Goal: Task Accomplishment & Management: Complete application form

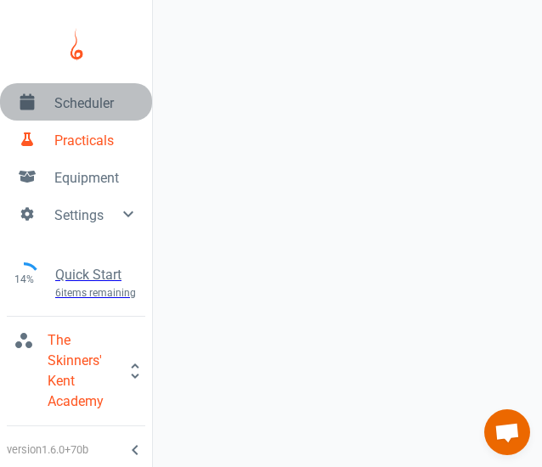
click at [74, 98] on span "Scheduler" at bounding box center [96, 103] width 84 height 20
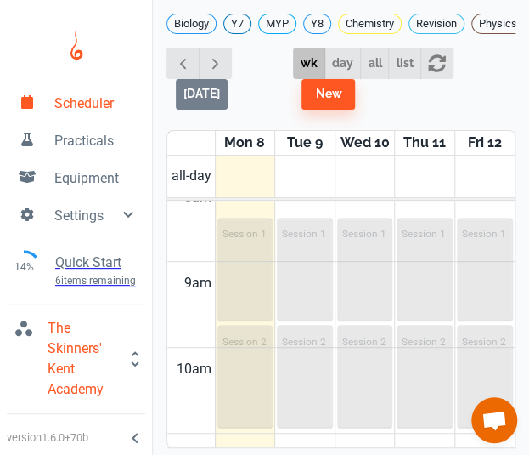
scroll to position [716, 0]
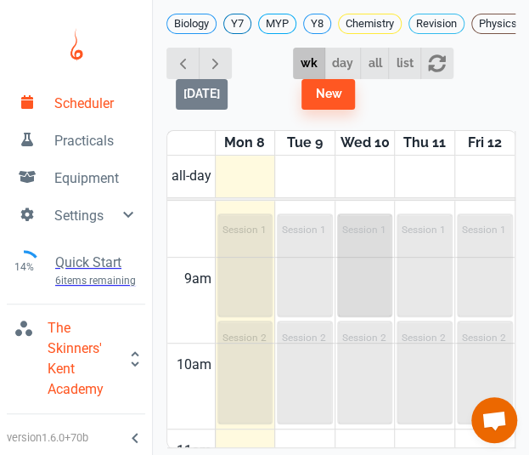
click at [346, 224] on p "Session 1" at bounding box center [365, 230] width 44 height 12
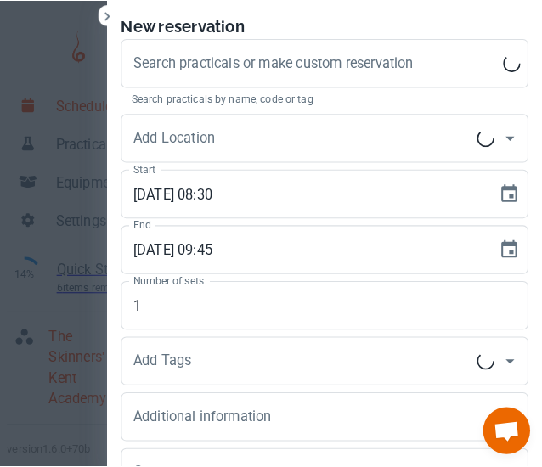
scroll to position [0, 0]
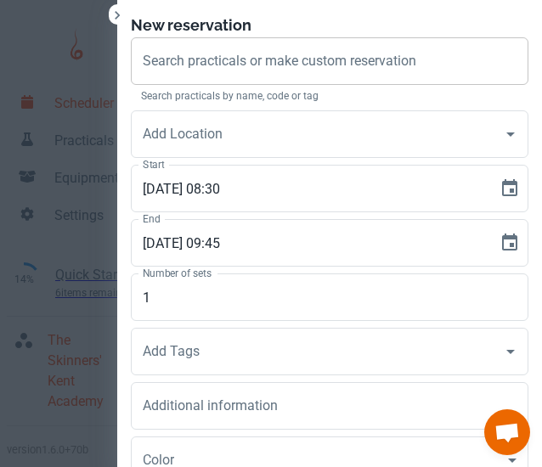
click at [297, 62] on div "Search practicals or make custom reservation Search practicals or make custom r…" at bounding box center [330, 61] width 398 height 48
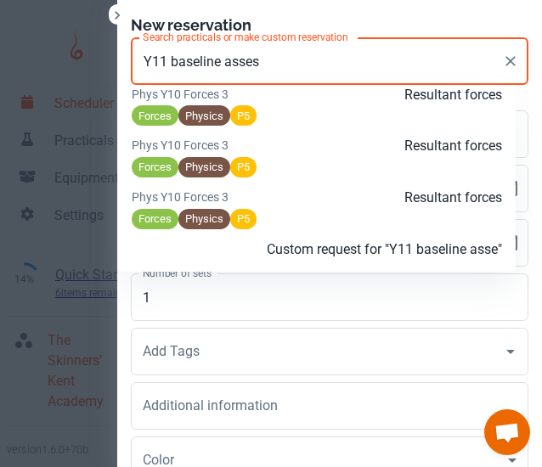
scroll to position [1378, 0]
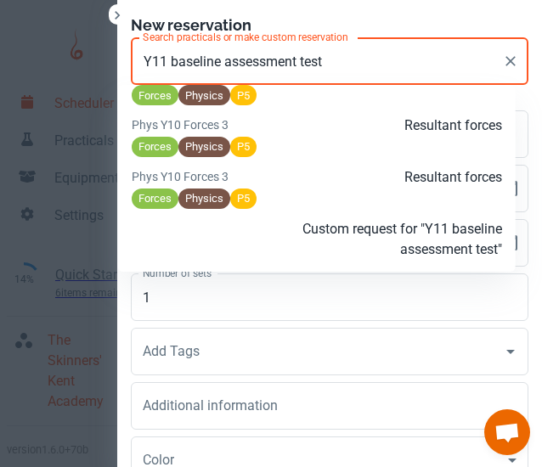
click at [399, 244] on p "Custom request for "Y11 baseline assessment test"" at bounding box center [378, 239] width 247 height 41
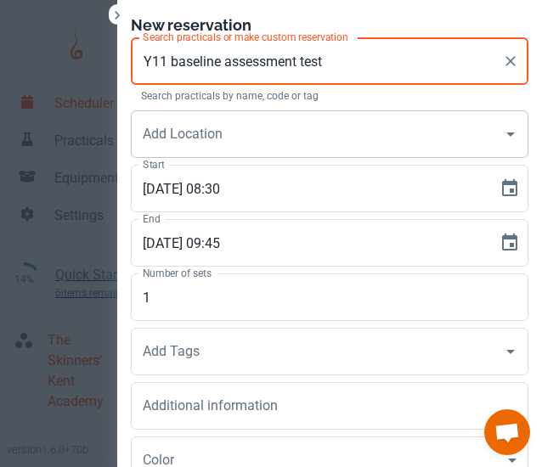
type input "Y11 baseline assessment test"
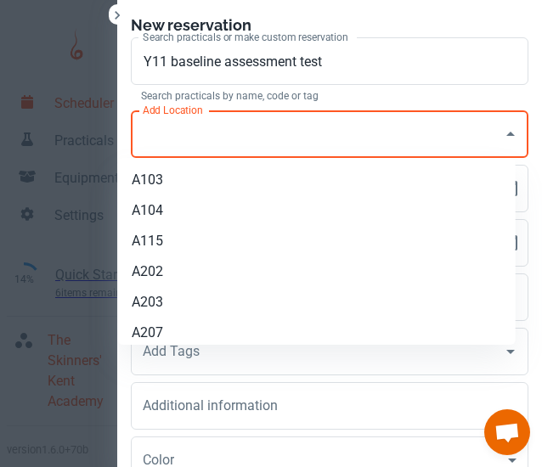
click at [253, 139] on input "Add Location" at bounding box center [317, 134] width 357 height 32
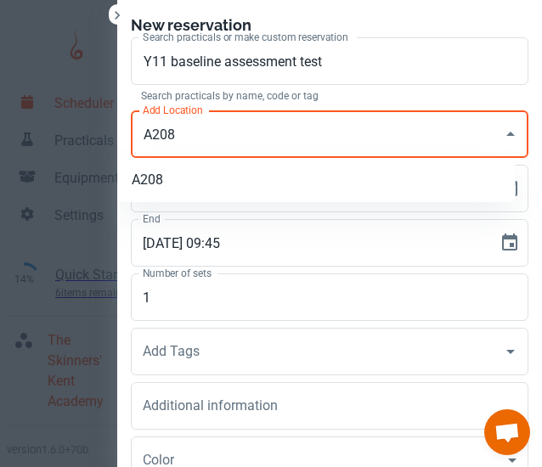
click at [239, 174] on li "A208" at bounding box center [317, 180] width 398 height 31
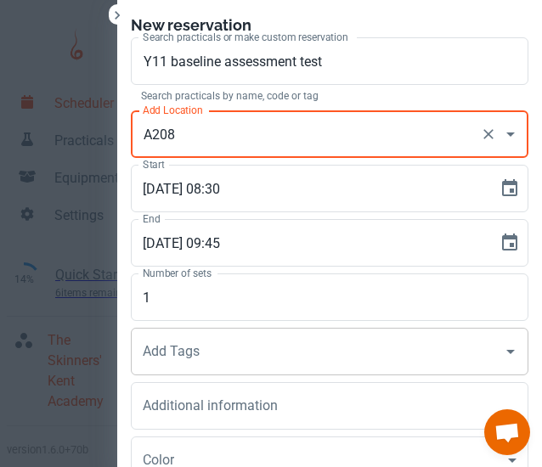
type input "A208"
click at [191, 355] on input "Add Tags" at bounding box center [317, 352] width 357 height 32
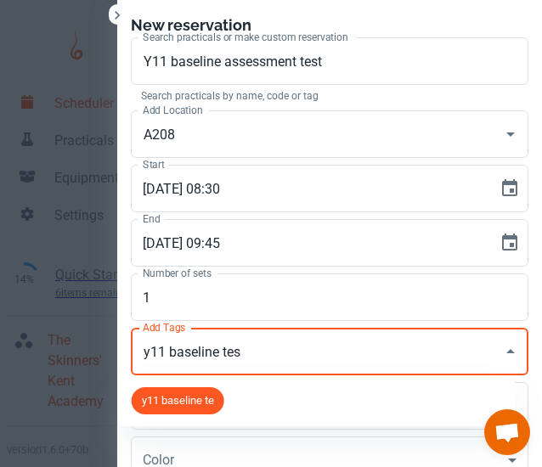
type input "y11 baseline test"
click at [173, 397] on span "y11 baseline test" at bounding box center [183, 401] width 102 height 17
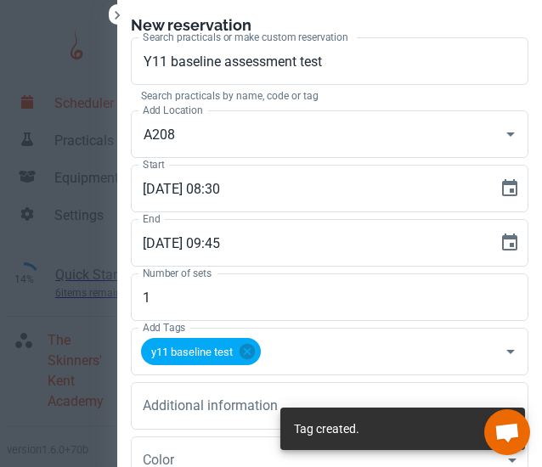
scroll to position [8, 0]
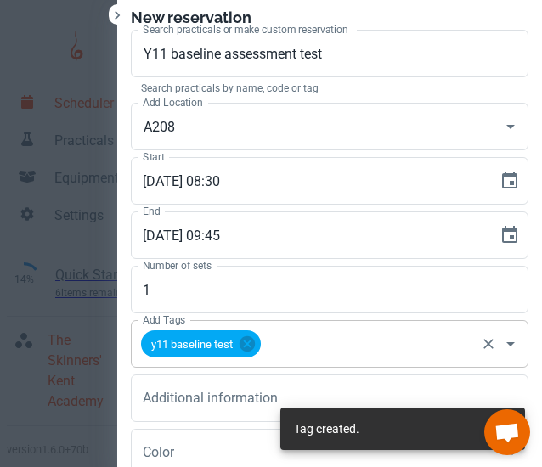
click at [314, 339] on input "Add Tags" at bounding box center [368, 344] width 210 height 32
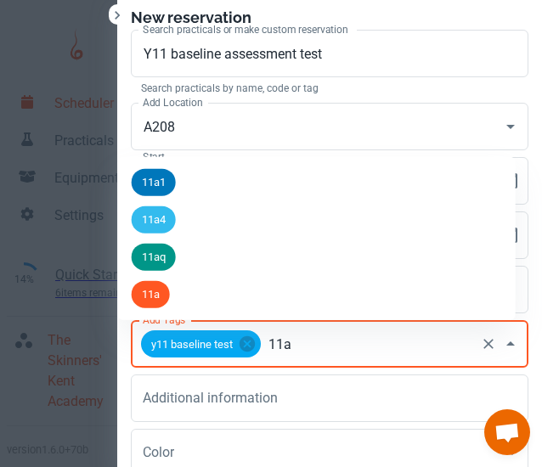
type input "11a2"
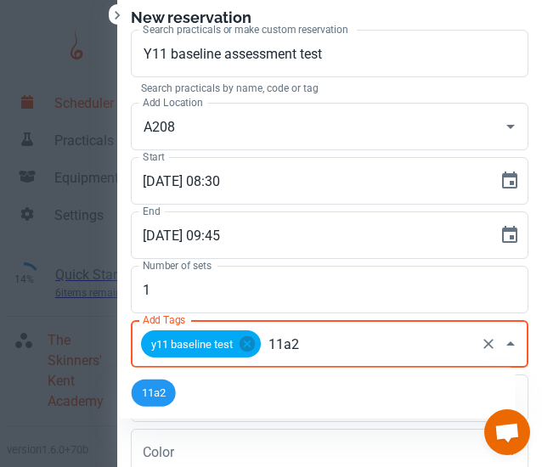
click at [160, 382] on div "11a2" at bounding box center [154, 393] width 44 height 27
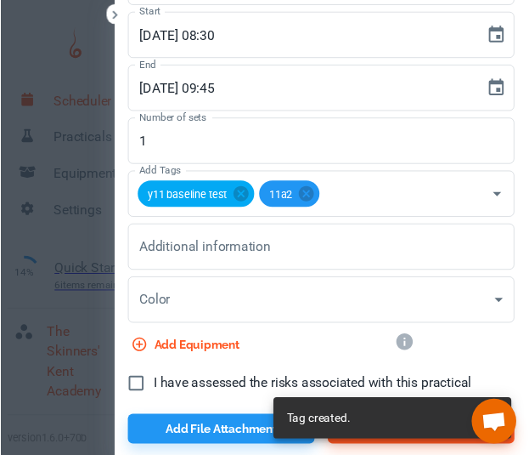
scroll to position [155, 0]
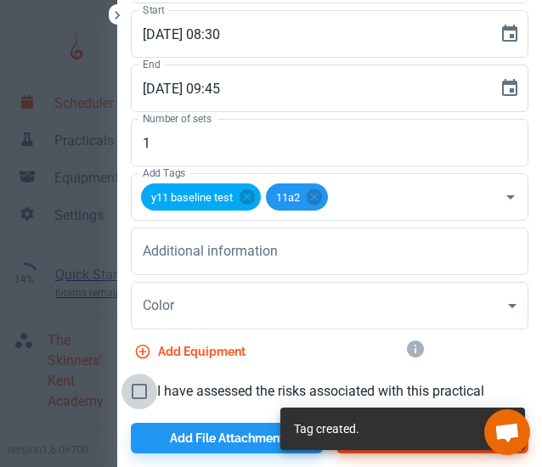
click at [123, 386] on input "I have assessed the risks associated with this practical" at bounding box center [140, 392] width 36 height 36
checkbox input "true"
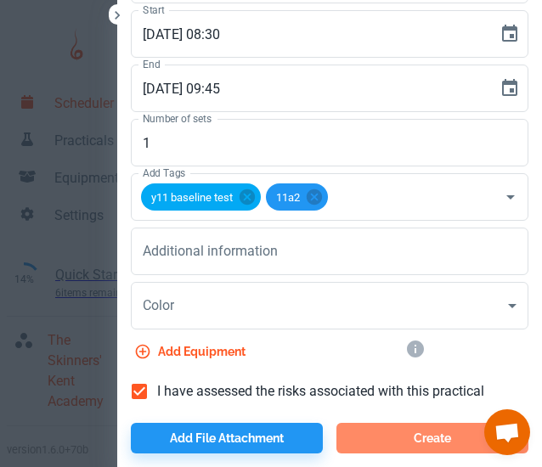
click at [399, 444] on button "Create" at bounding box center [433, 438] width 192 height 31
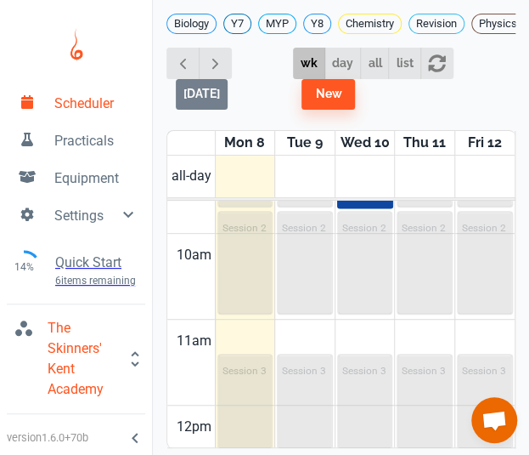
scroll to position [821, 0]
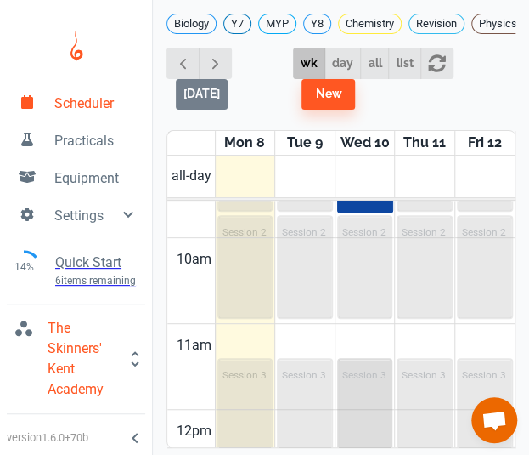
click at [354, 388] on div "Session 3" at bounding box center [365, 410] width 53 height 100
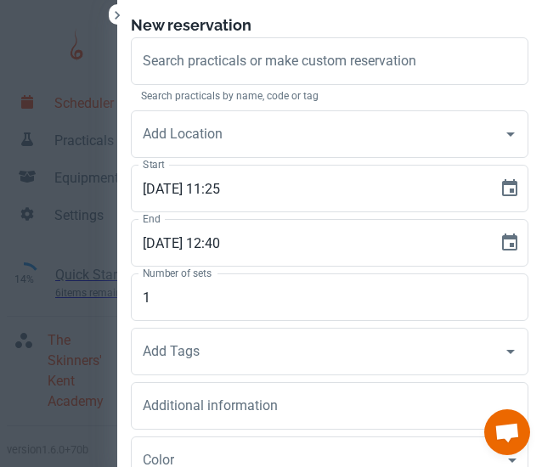
click at [8, 23] on div at bounding box center [271, 233] width 542 height 467
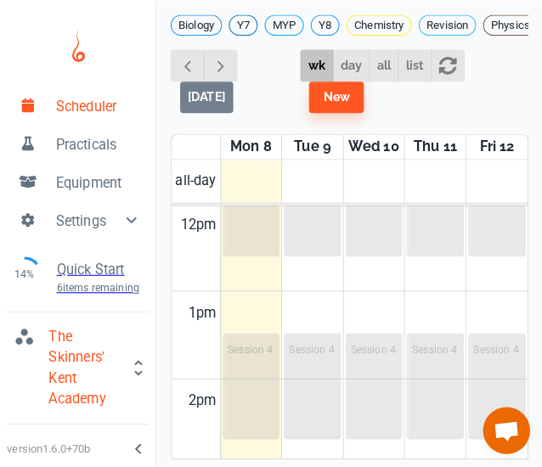
scroll to position [1046, 0]
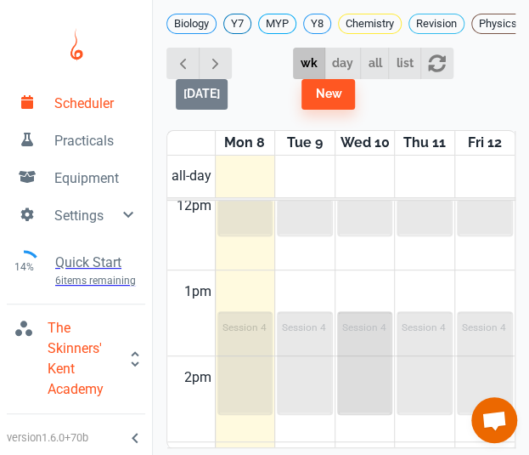
click at [371, 338] on div "Session 4" at bounding box center [365, 363] width 53 height 100
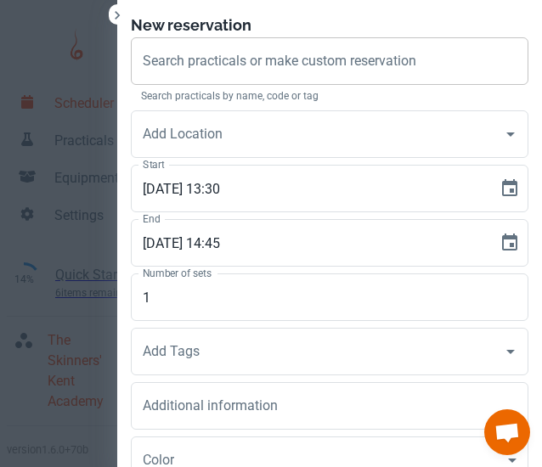
click at [263, 59] on div "Search practicals or make custom reservation Search practicals or make custom r…" at bounding box center [330, 61] width 398 height 48
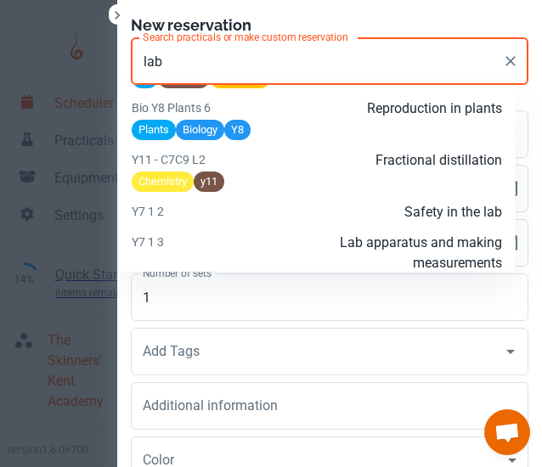
scroll to position [1818, 0]
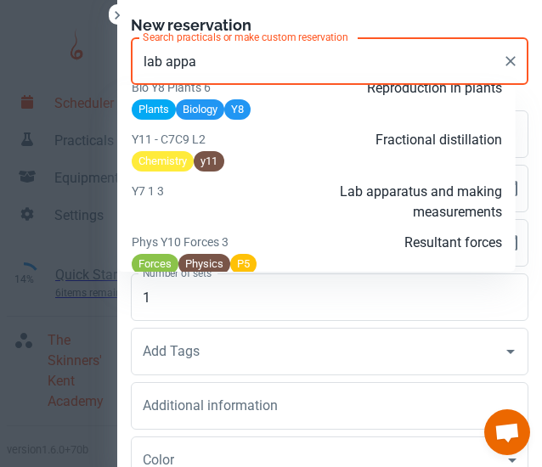
click at [263, 223] on p "Lab apparatus and making measurements" at bounding box center [378, 202] width 247 height 41
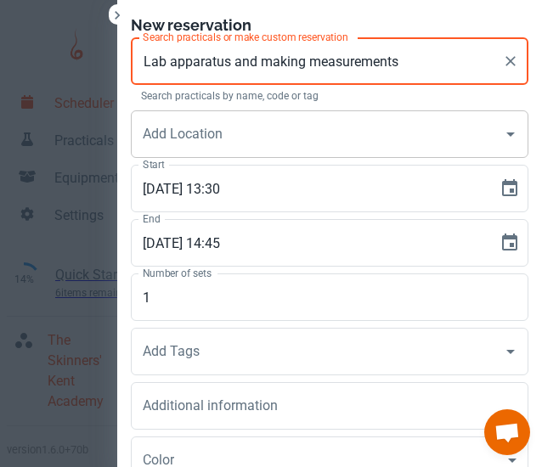
type input "Lab apparatus and making measurements"
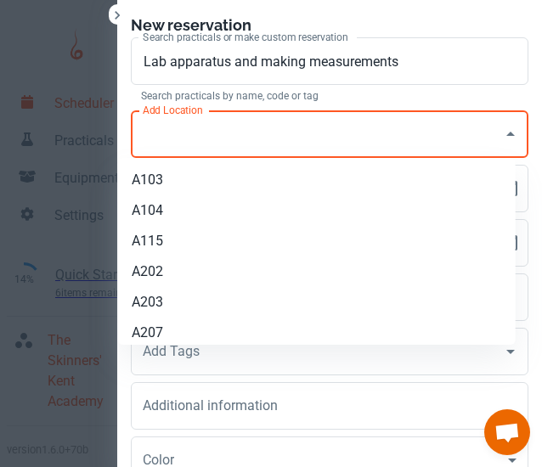
click at [248, 129] on input "Add Location" at bounding box center [317, 134] width 357 height 32
type input "a"
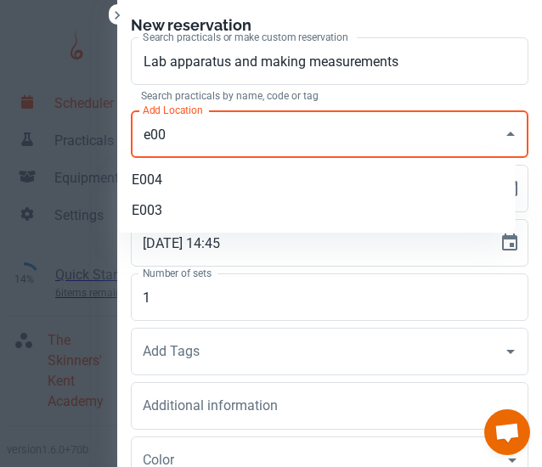
click at [229, 187] on li "E004" at bounding box center [317, 180] width 398 height 31
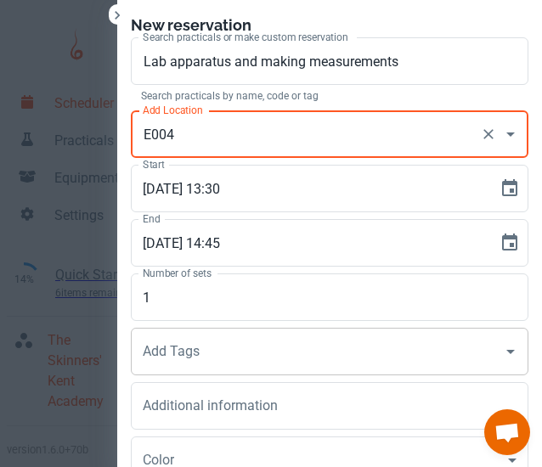
type input "E004"
click at [196, 360] on input "Add Tags" at bounding box center [317, 352] width 357 height 32
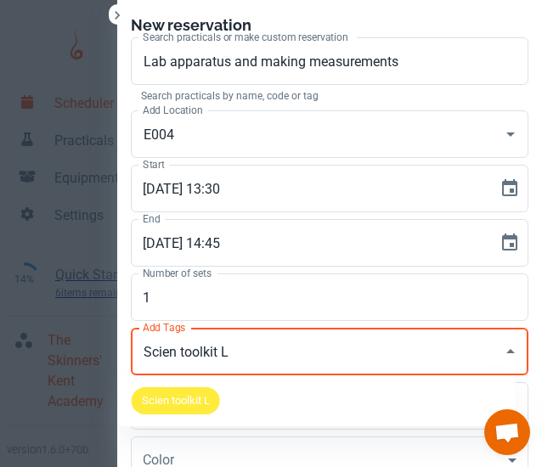
type input "Scien toolkit L3"
click at [195, 405] on span "Scien toolkit L3" at bounding box center [179, 401] width 94 height 17
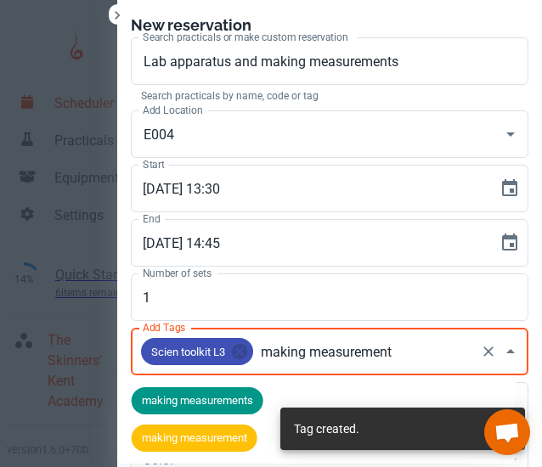
type input "making measurements"
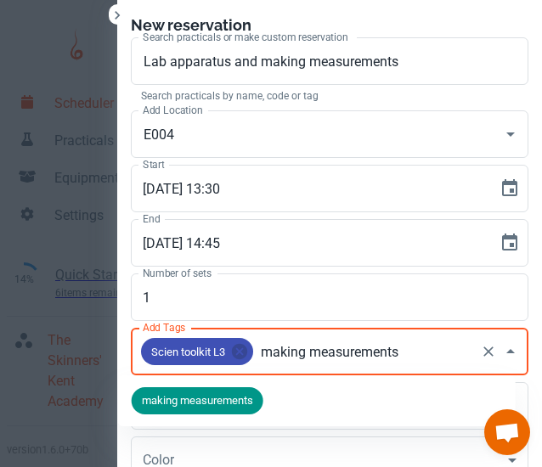
click at [197, 404] on span "making measurements" at bounding box center [198, 401] width 132 height 17
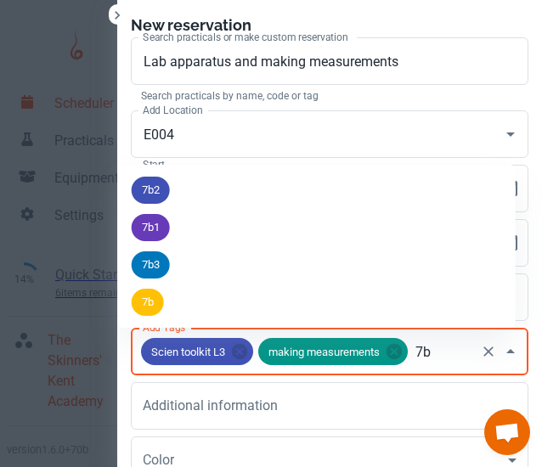
type input "7b2"
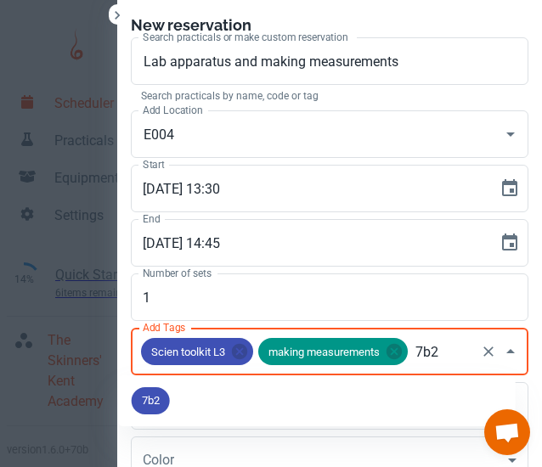
click at [146, 402] on span "7b2" at bounding box center [151, 401] width 38 height 17
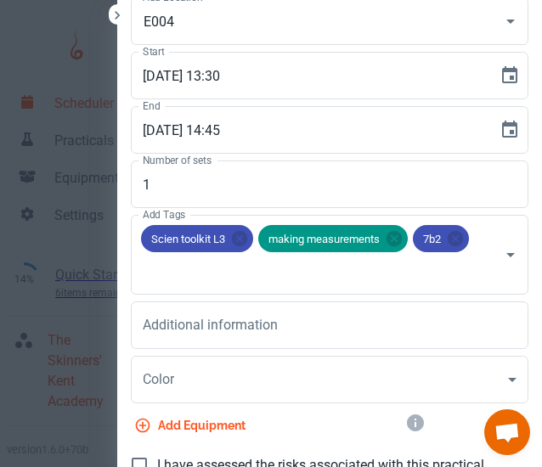
scroll to position [187, 0]
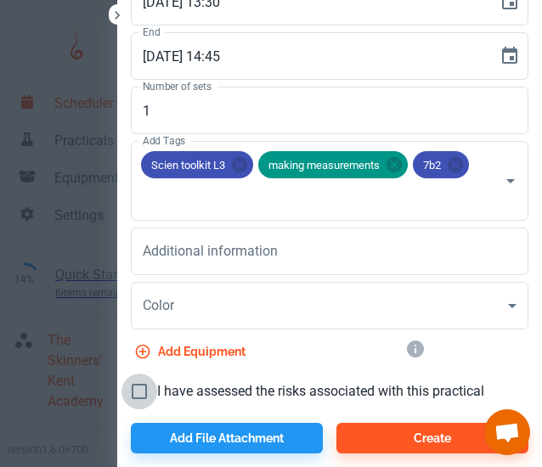
click at [128, 395] on input "I have assessed the risks associated with this practical" at bounding box center [140, 392] width 36 height 36
checkbox input "true"
click at [387, 167] on icon at bounding box center [394, 164] width 15 height 15
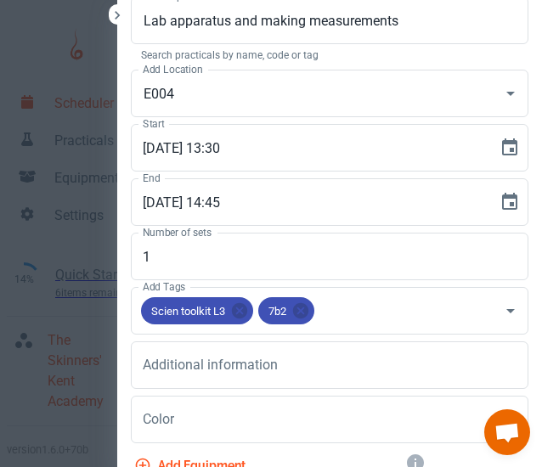
scroll to position [0, 0]
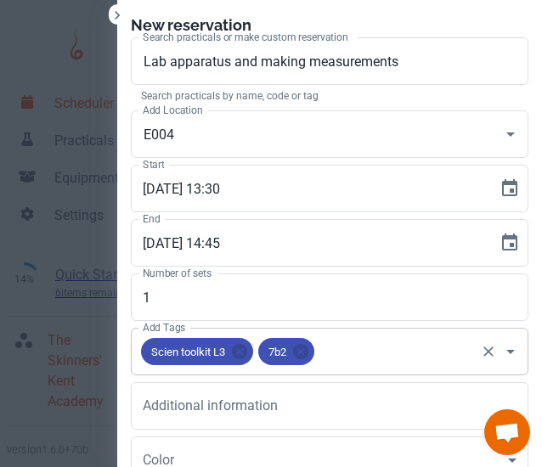
click at [333, 343] on input "Add Tags" at bounding box center [395, 352] width 156 height 32
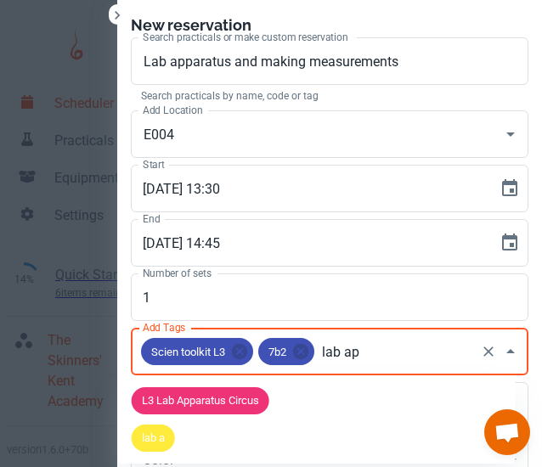
type input "lab app"
click at [216, 400] on span "L3 Lab Apparatus Circus" at bounding box center [201, 401] width 138 height 17
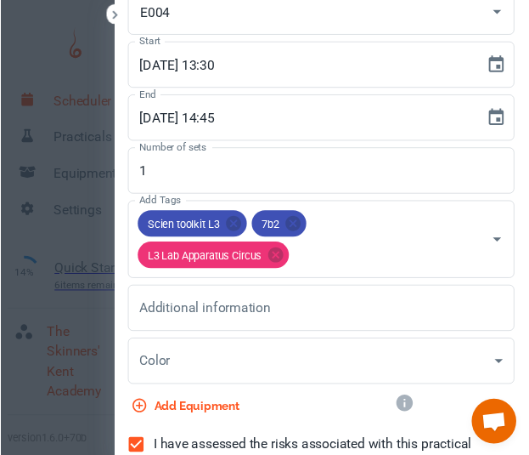
scroll to position [187, 0]
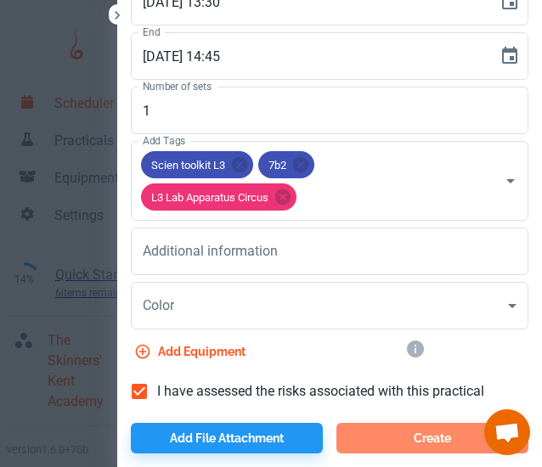
click at [392, 441] on button "Create" at bounding box center [433, 438] width 192 height 31
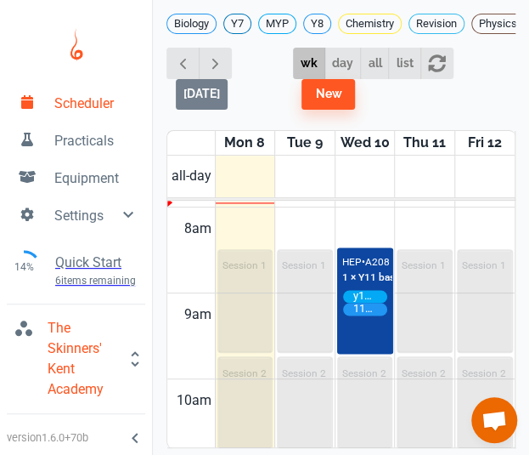
scroll to position [667, 0]
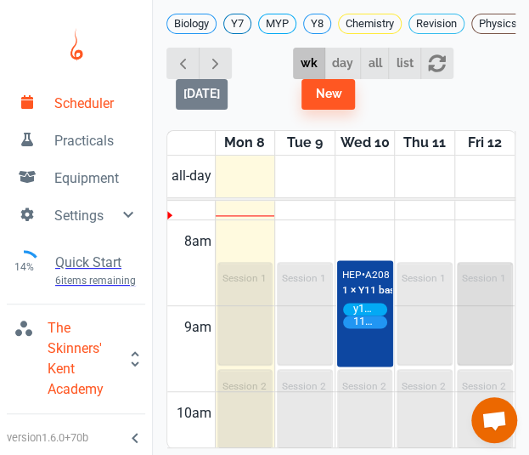
click at [472, 304] on div "Session 1" at bounding box center [485, 313] width 53 height 100
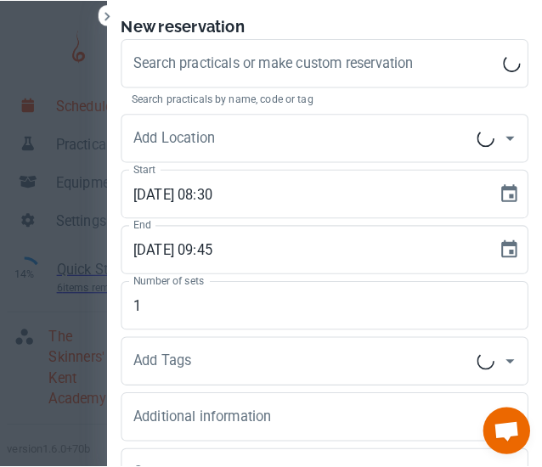
scroll to position [0, 0]
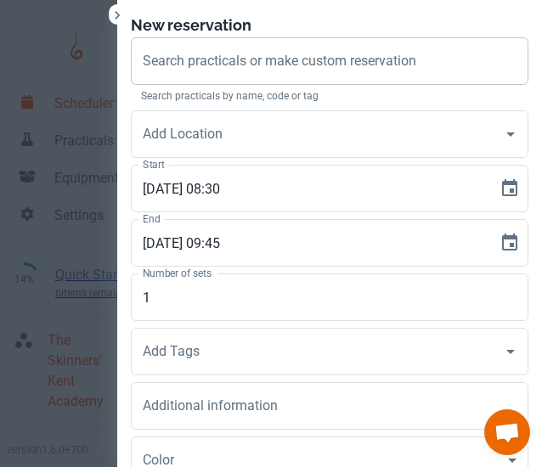
click at [270, 59] on div "Search practicals or make custom reservation Search practicals or make custom r…" at bounding box center [330, 61] width 398 height 48
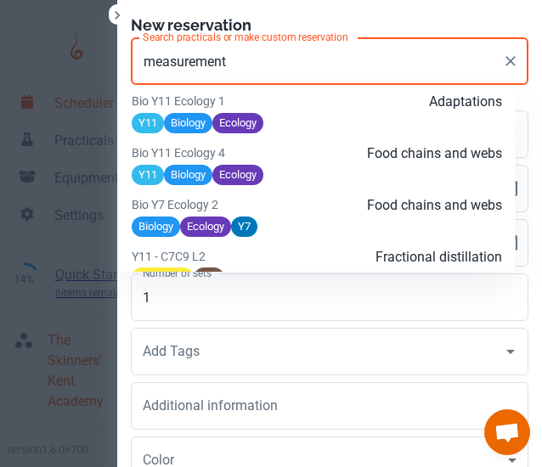
scroll to position [1856, 0]
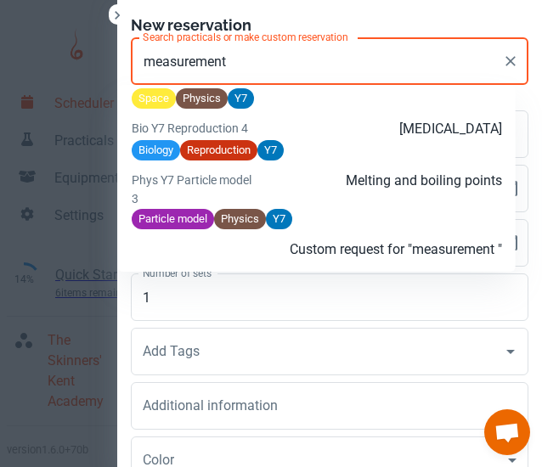
click at [235, 66] on input "measurement" at bounding box center [317, 61] width 357 height 32
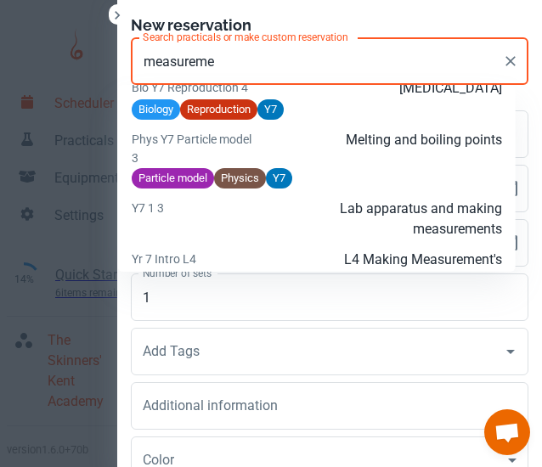
click at [314, 235] on p "Lab apparatus and making measurements" at bounding box center [378, 219] width 247 height 41
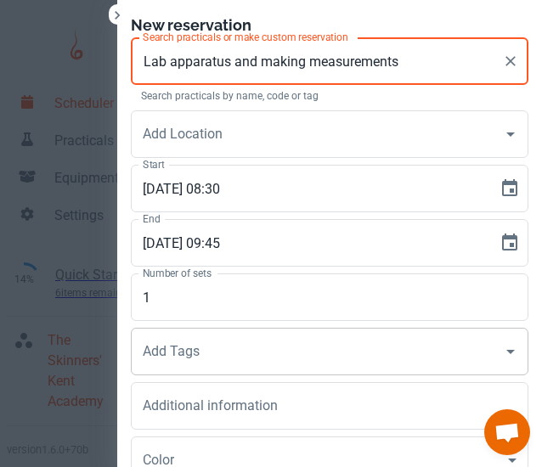
type input "Lab apparatus and making measurements"
click at [235, 361] on input "Add Tags" at bounding box center [317, 352] width 357 height 32
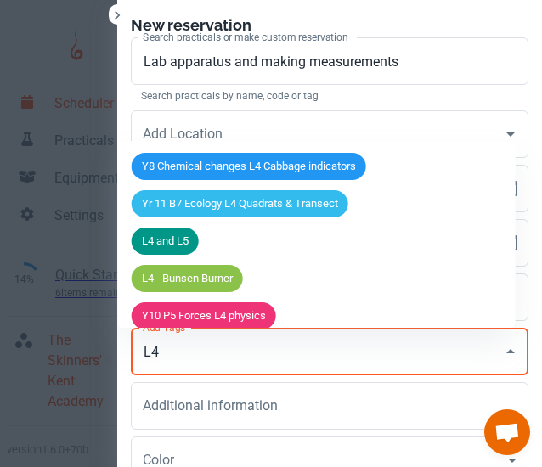
type input "L"
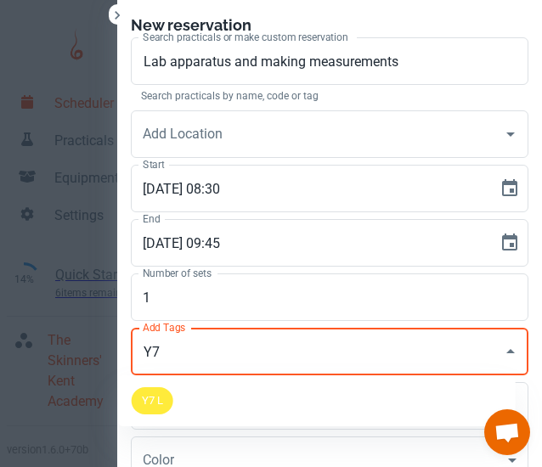
type input "Y"
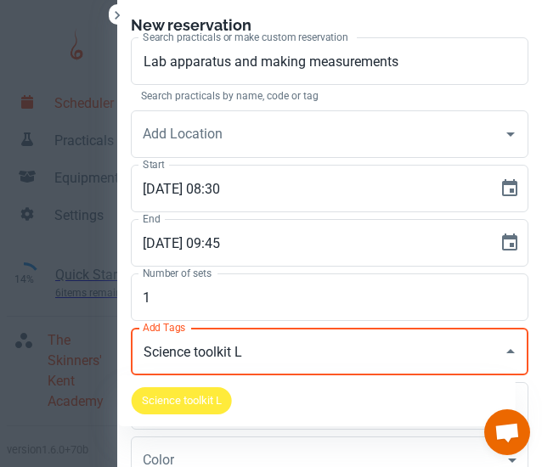
type input "Science toolkit L4"
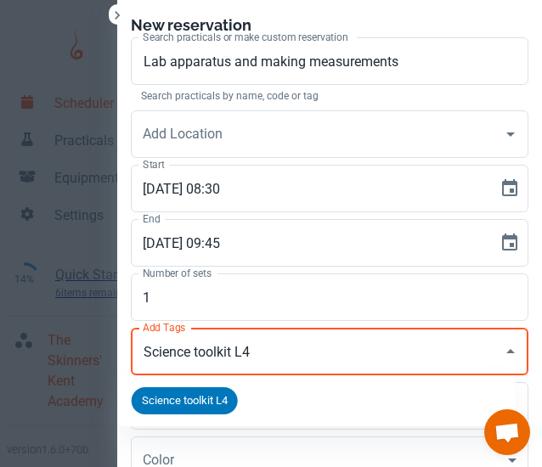
click at [190, 399] on span "Science toolkit L4" at bounding box center [185, 401] width 106 height 17
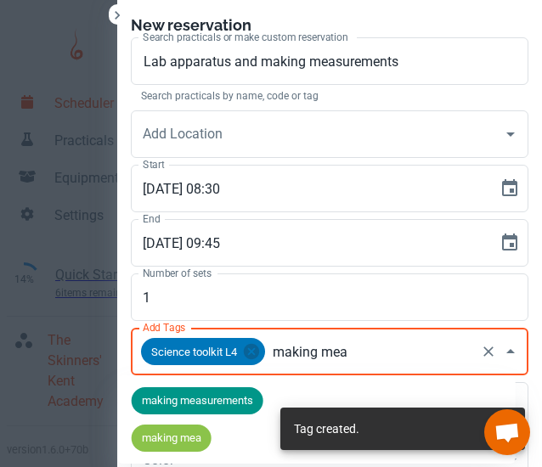
type input "making meas"
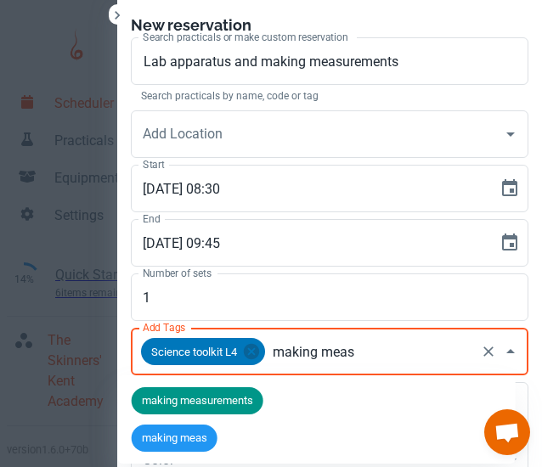
click at [228, 391] on div "making measurements" at bounding box center [198, 401] width 132 height 27
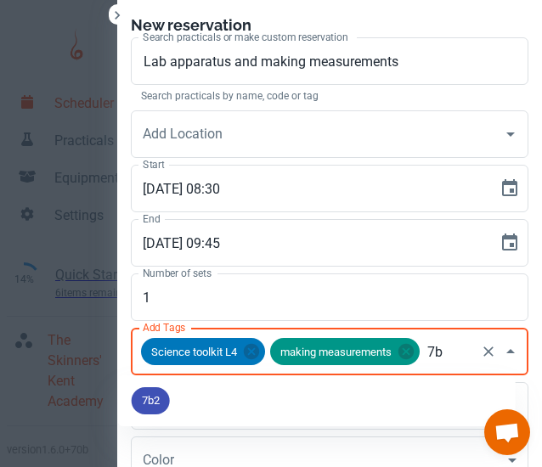
type input "7b2"
click at [156, 402] on span "7b2" at bounding box center [151, 401] width 38 height 17
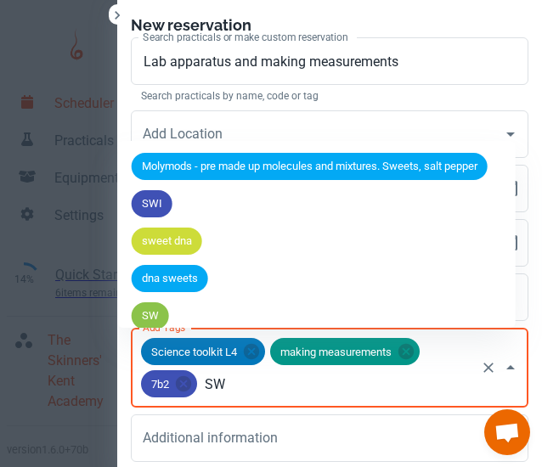
type input "SWi"
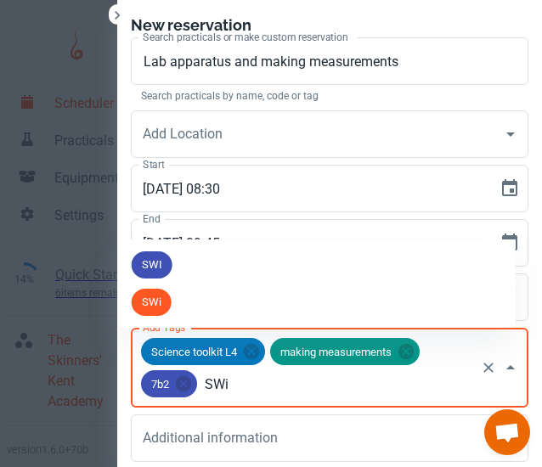
click at [156, 269] on span "SWI" at bounding box center [152, 265] width 41 height 17
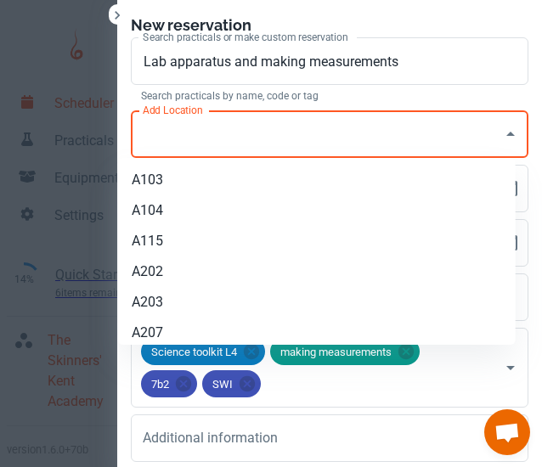
click at [176, 125] on input "Add Location" at bounding box center [317, 134] width 357 height 32
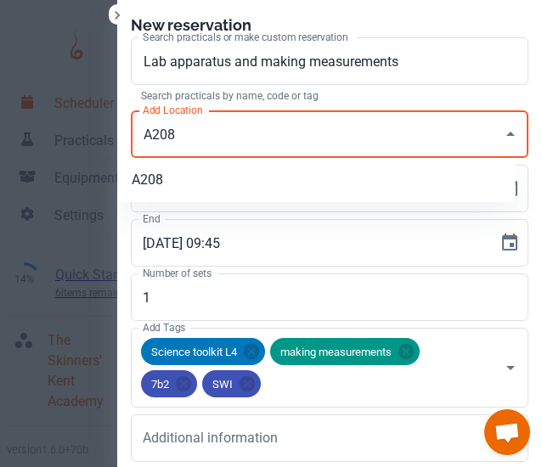
click at [183, 181] on li "A208" at bounding box center [317, 180] width 398 height 31
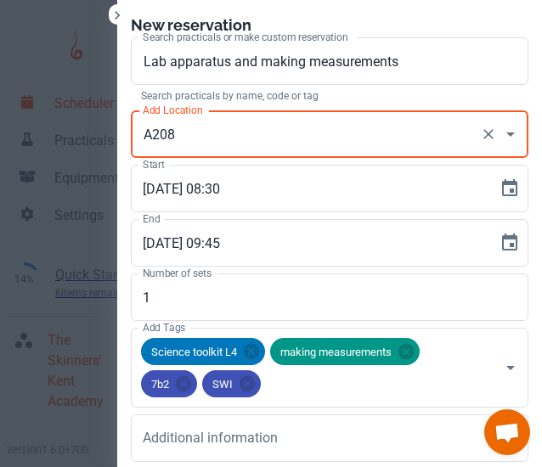
type input "A208"
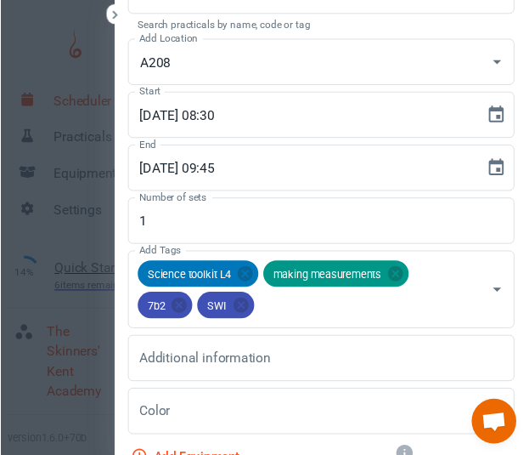
scroll to position [187, 0]
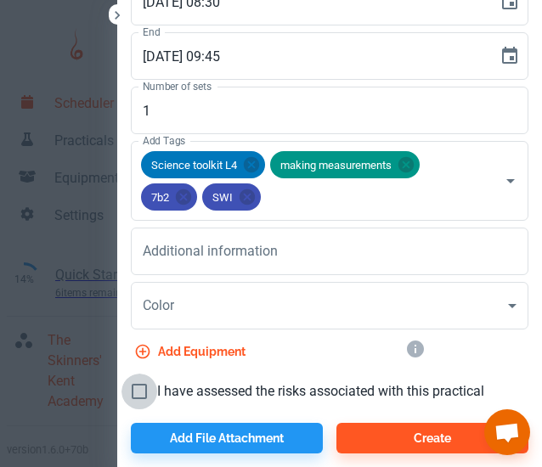
click at [122, 389] on input "I have assessed the risks associated with this practical" at bounding box center [140, 392] width 36 height 36
checkbox input "true"
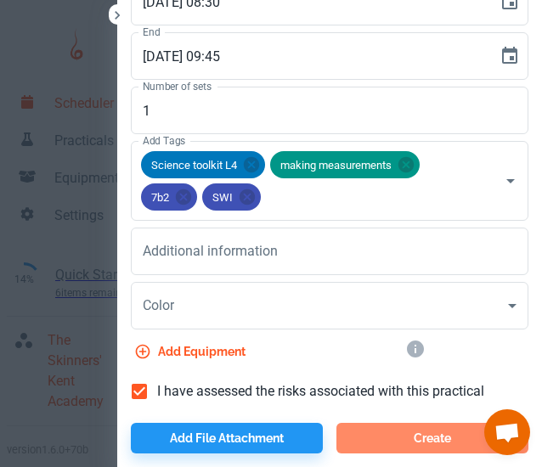
click at [409, 444] on button "Create" at bounding box center [433, 438] width 192 height 31
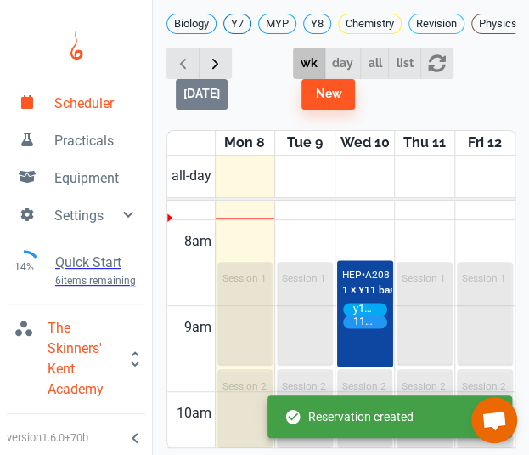
click at [220, 72] on span "button" at bounding box center [216, 63] width 18 height 18
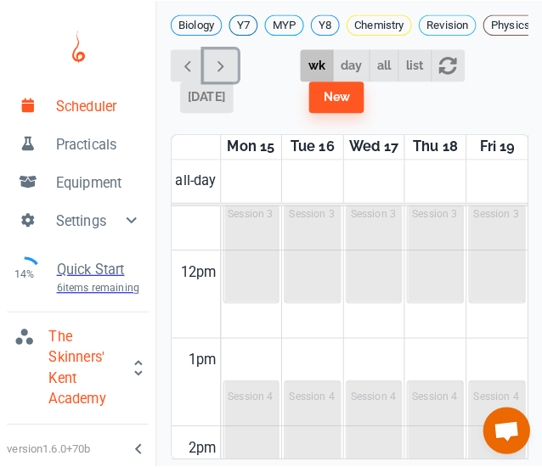
scroll to position [982, 0]
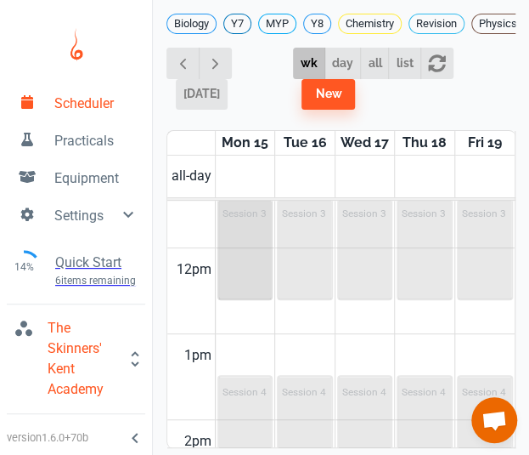
click at [235, 251] on div "Session 3" at bounding box center [245, 248] width 53 height 100
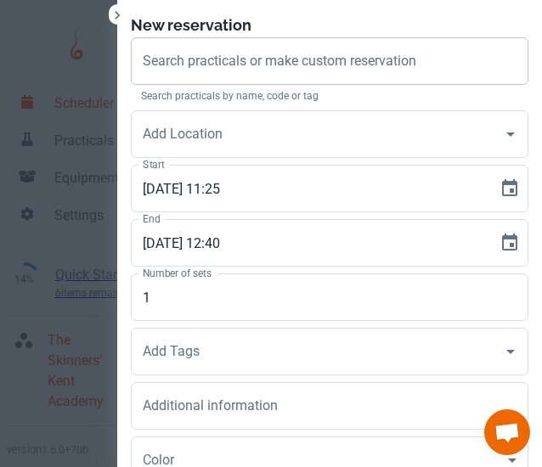
click at [237, 67] on div "Search practicals or make custom reservation Search practicals or make custom r…" at bounding box center [330, 61] width 398 height 48
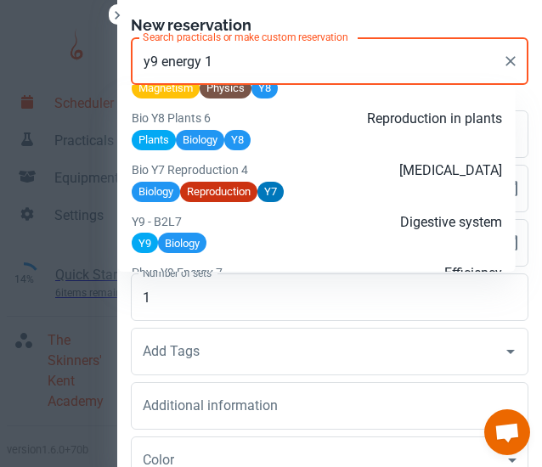
scroll to position [0, 0]
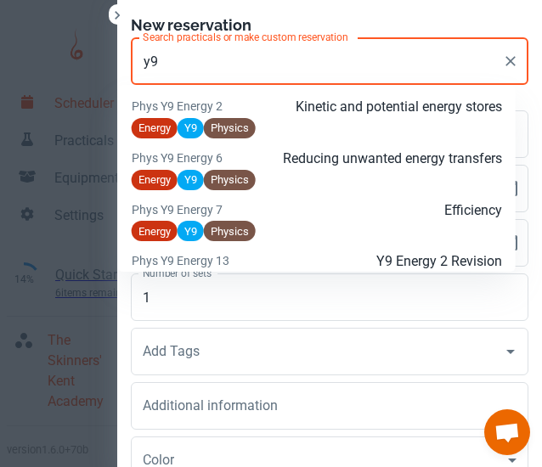
type input "y"
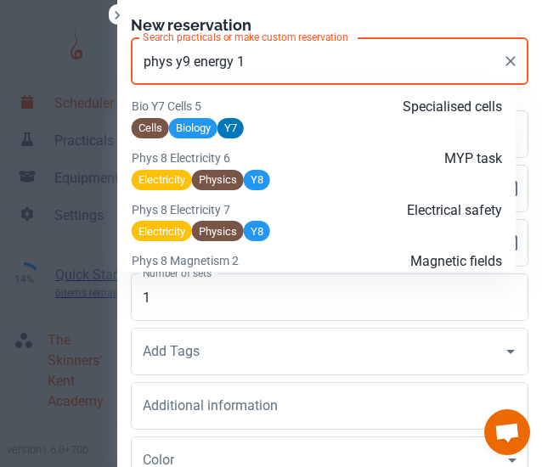
scroll to position [3921, 0]
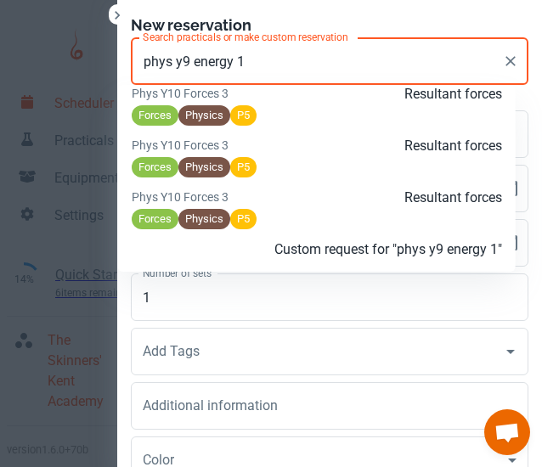
click at [321, 262] on li "Custom request for "phys y9 energy 1"" at bounding box center [317, 250] width 398 height 31
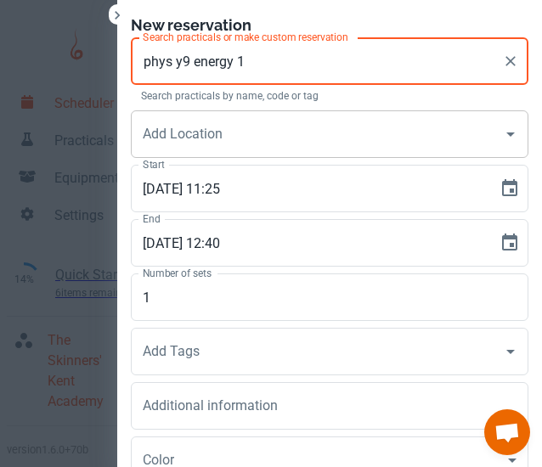
click at [241, 151] on div "Add Location" at bounding box center [330, 134] width 398 height 48
type input "phys y9 energy 1"
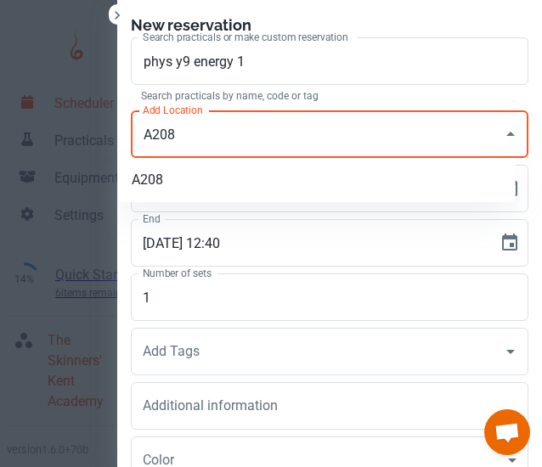
click at [209, 179] on li "A208" at bounding box center [317, 180] width 398 height 31
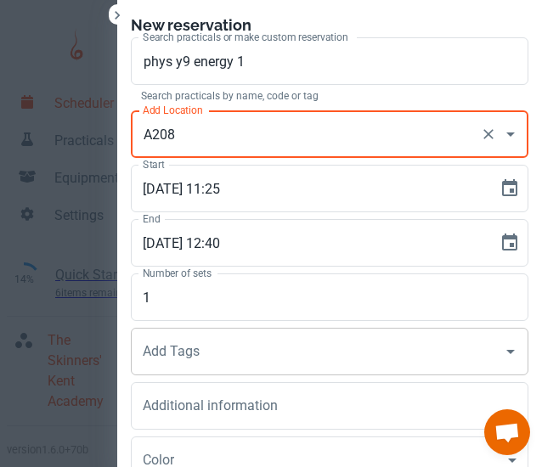
type input "A208"
click at [210, 344] on input "Add Tags" at bounding box center [317, 352] width 357 height 32
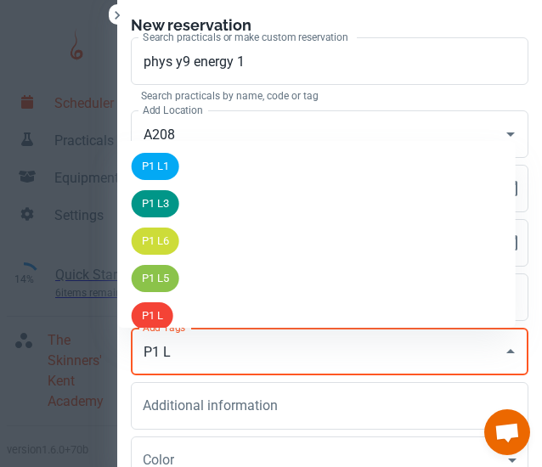
type input "P1 L1"
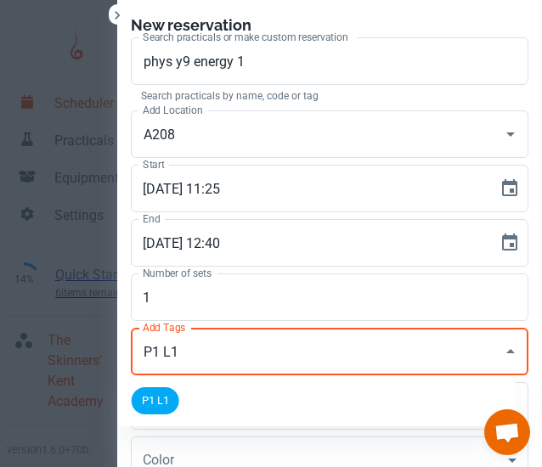
click at [159, 397] on span "P1 L1" at bounding box center [156, 401] width 48 height 17
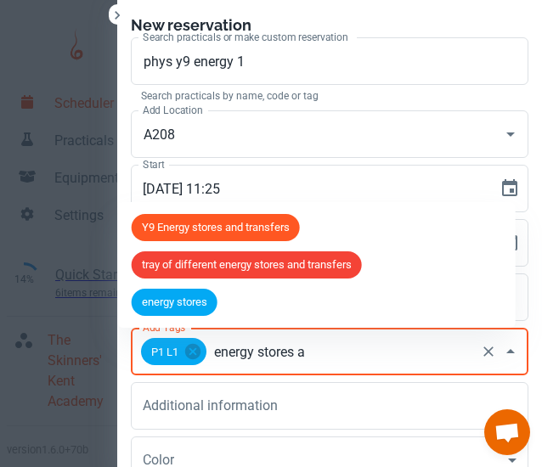
type input "energy stores an"
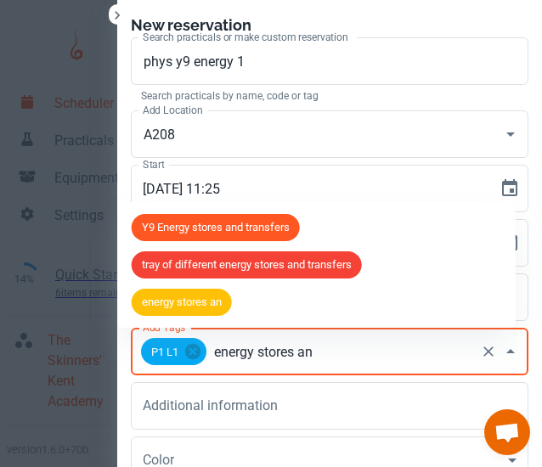
scroll to position [982, 0]
click at [234, 231] on span "Y9 Energy stores and transfers" at bounding box center [216, 227] width 168 height 17
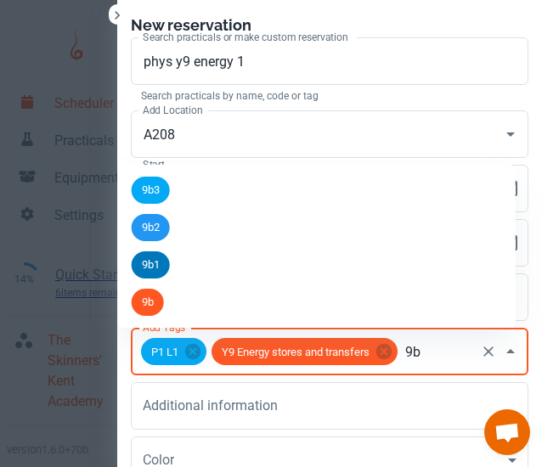
type input "9b2"
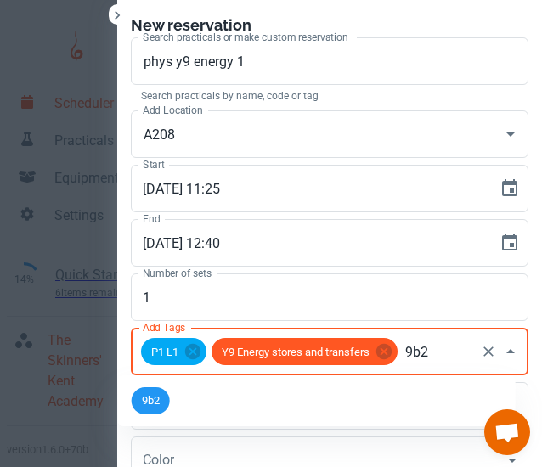
click at [136, 403] on span "9b2" at bounding box center [151, 401] width 38 height 17
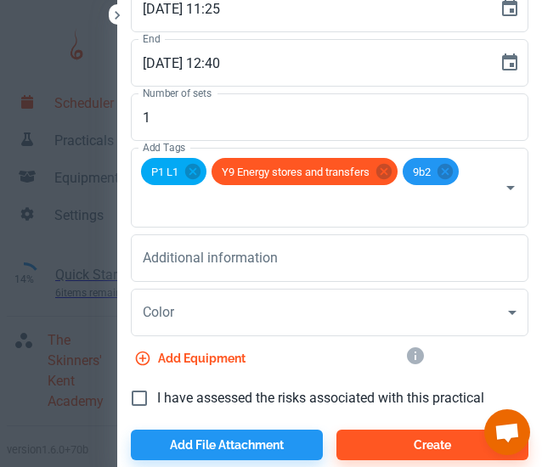
scroll to position [187, 0]
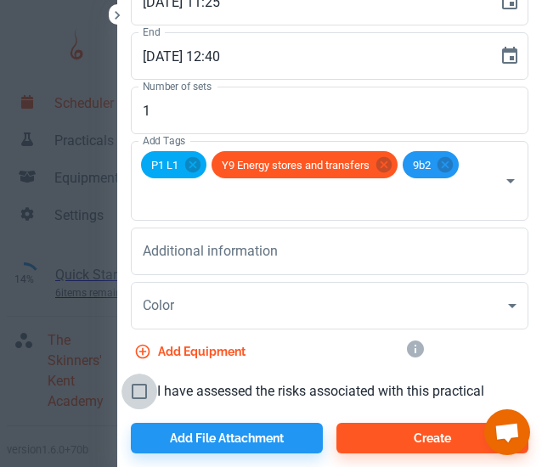
click at [138, 395] on input "I have assessed the risks associated with this practical" at bounding box center [140, 392] width 36 height 36
checkbox input "true"
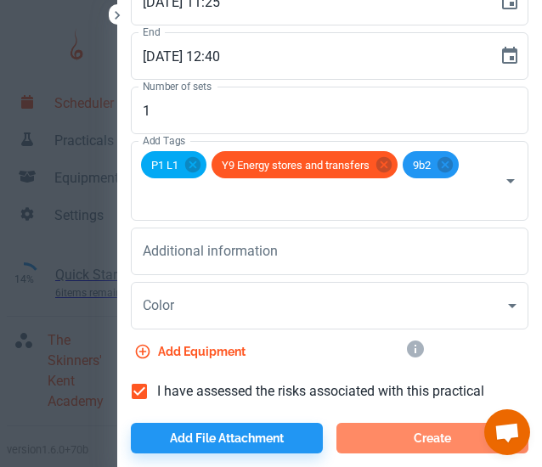
click at [418, 441] on button "Create" at bounding box center [433, 438] width 192 height 31
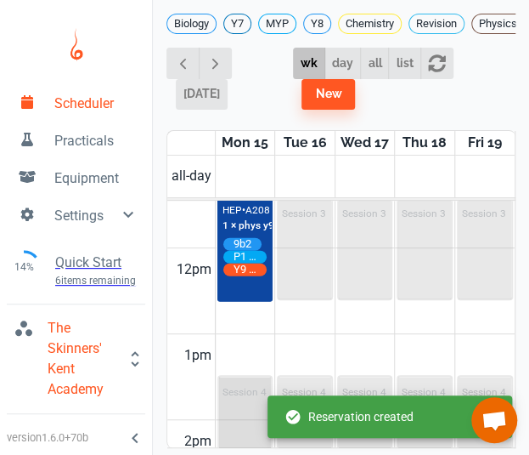
click at [236, 395] on div "Session 4" at bounding box center [245, 427] width 53 height 100
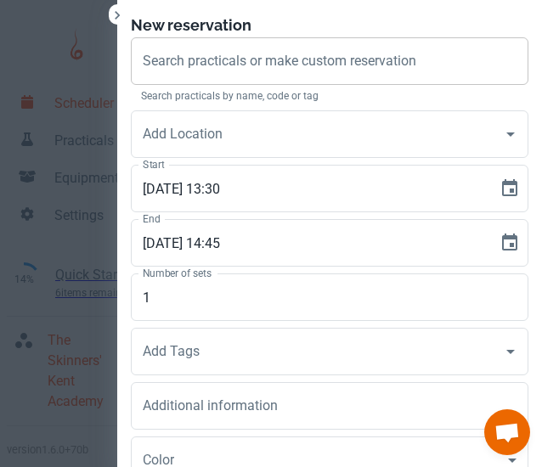
click at [242, 69] on div "Search practicals or make custom reservation Search practicals or make custom r…" at bounding box center [330, 61] width 398 height 48
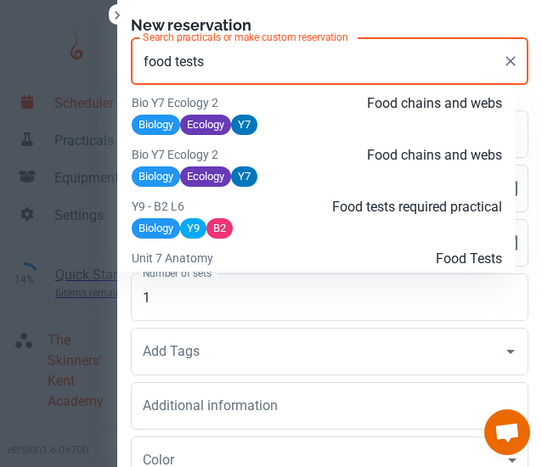
scroll to position [2129, 0]
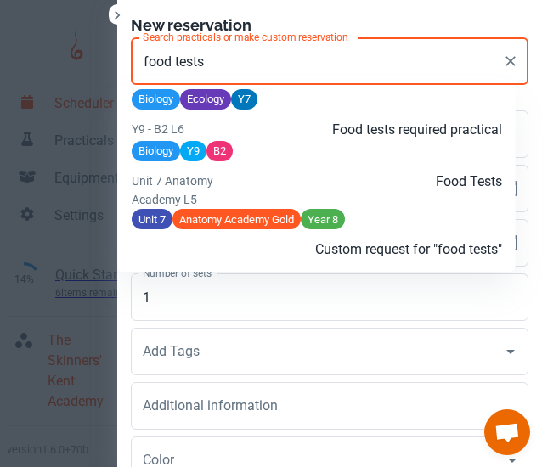
click at [361, 186] on p "Food Tests" at bounding box center [378, 182] width 247 height 20
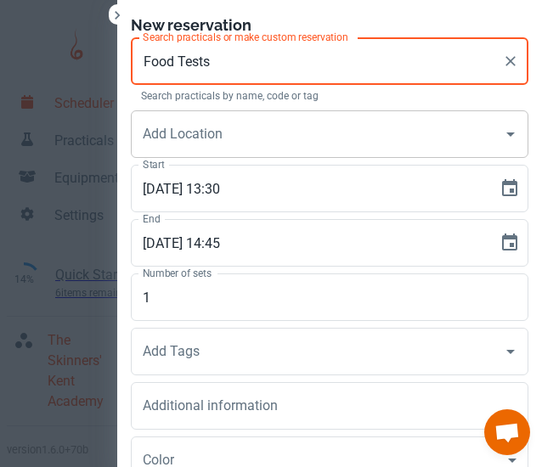
type input "Food Tests"
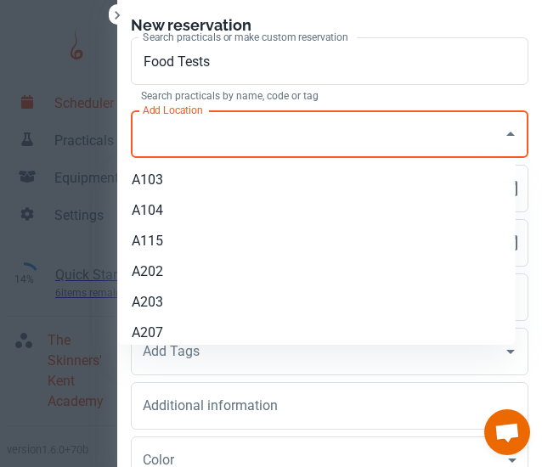
click at [242, 140] on input "Add Location" at bounding box center [317, 134] width 357 height 32
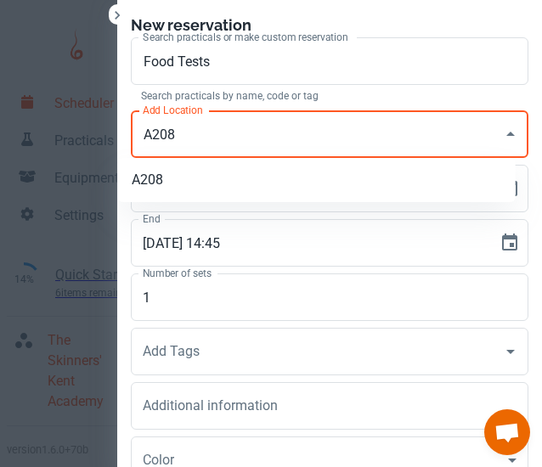
click at [221, 179] on li "A208" at bounding box center [317, 180] width 398 height 31
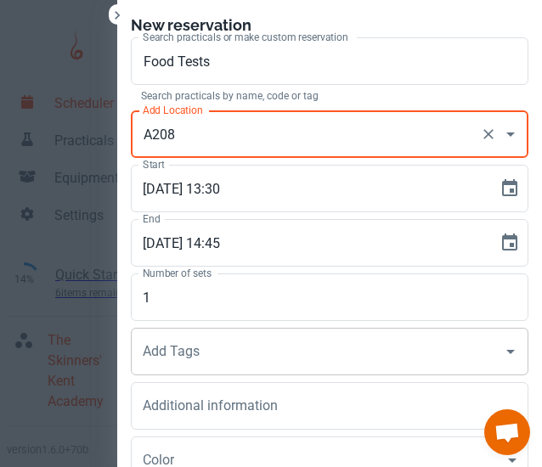
type input "A208"
click at [352, 358] on input "Add Tags" at bounding box center [317, 352] width 357 height 32
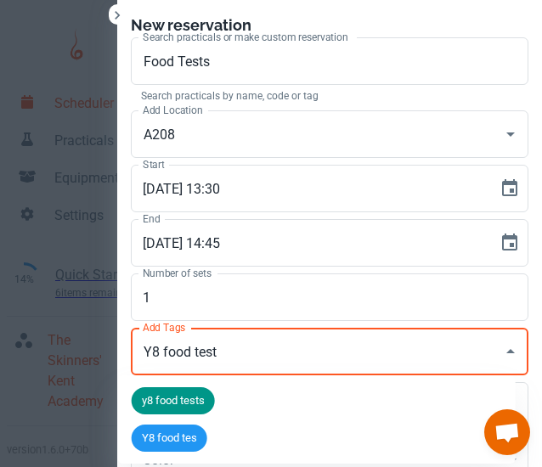
type input "Y8 food tests"
click at [190, 431] on span "Y8 food tests" at bounding box center [174, 438] width 85 height 17
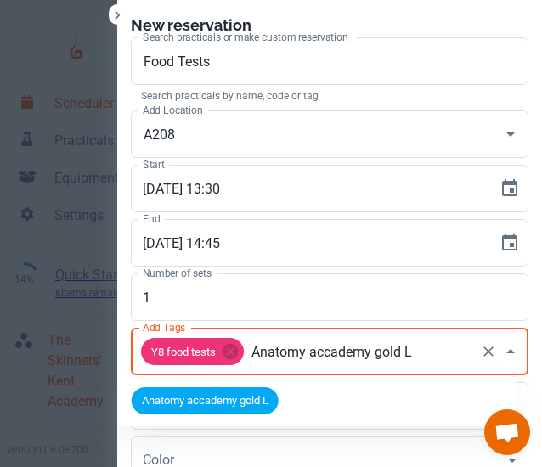
type input "Anatomy accademy gold L5"
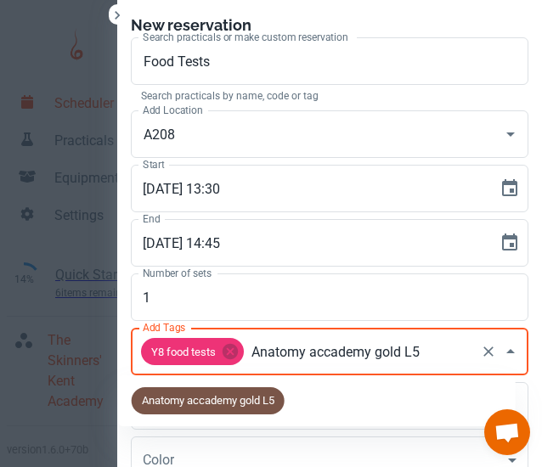
click at [216, 404] on span "Anatomy accademy gold L5" at bounding box center [208, 401] width 153 height 17
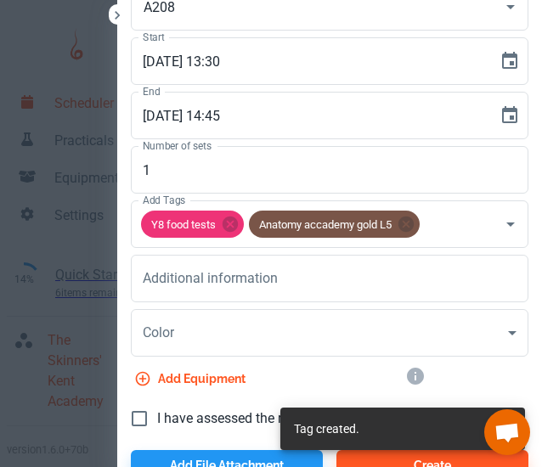
scroll to position [133, 0]
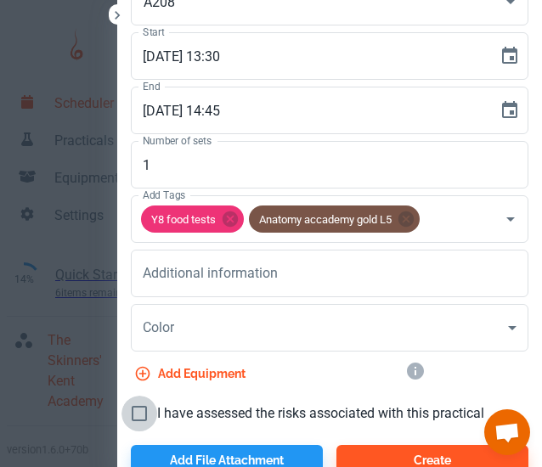
click at [125, 411] on input "I have assessed the risks associated with this practical" at bounding box center [140, 414] width 36 height 36
checkbox input "true"
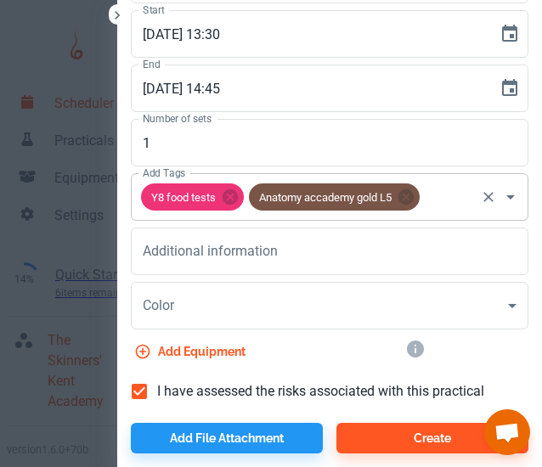
click at [440, 193] on input "Add Tags" at bounding box center [447, 197] width 51 height 32
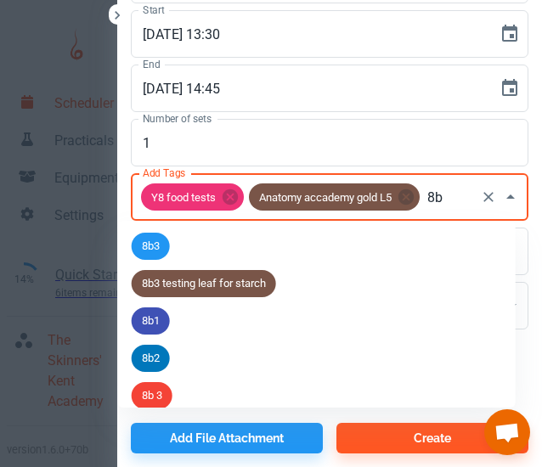
type input "8b3"
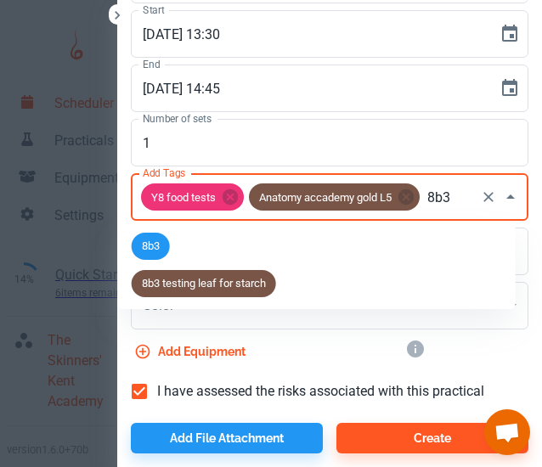
click at [153, 251] on span "8b3" at bounding box center [151, 246] width 38 height 17
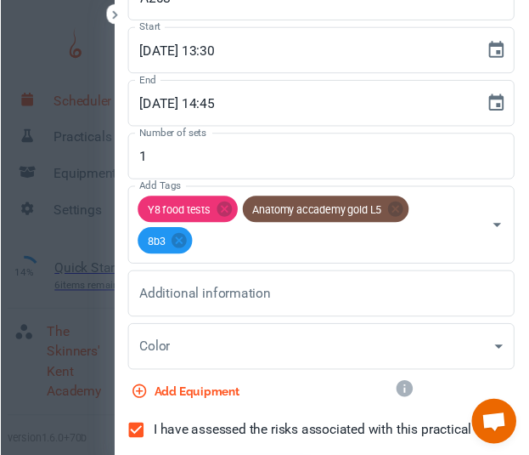
scroll to position [187, 0]
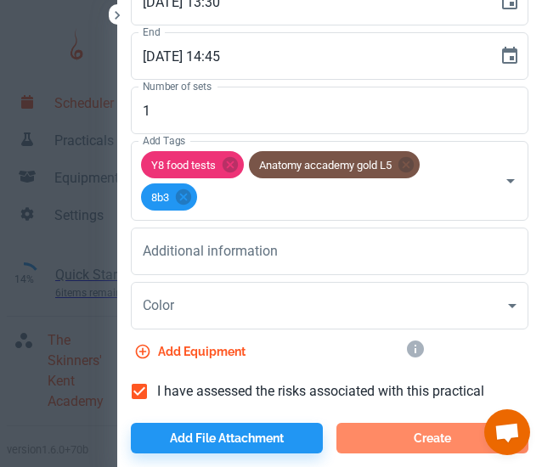
click at [378, 435] on button "Create" at bounding box center [433, 438] width 192 height 31
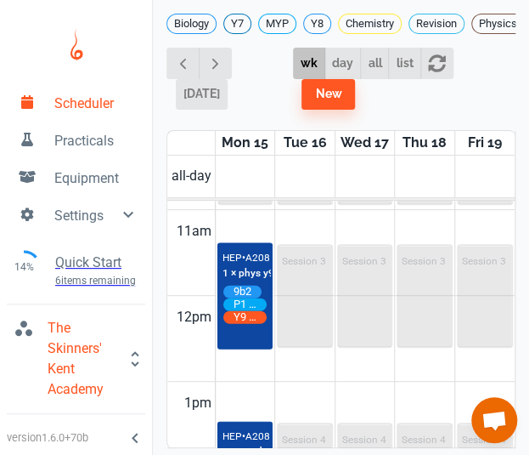
scroll to position [926, 0]
